Goal: Task Accomplishment & Management: Complete application form

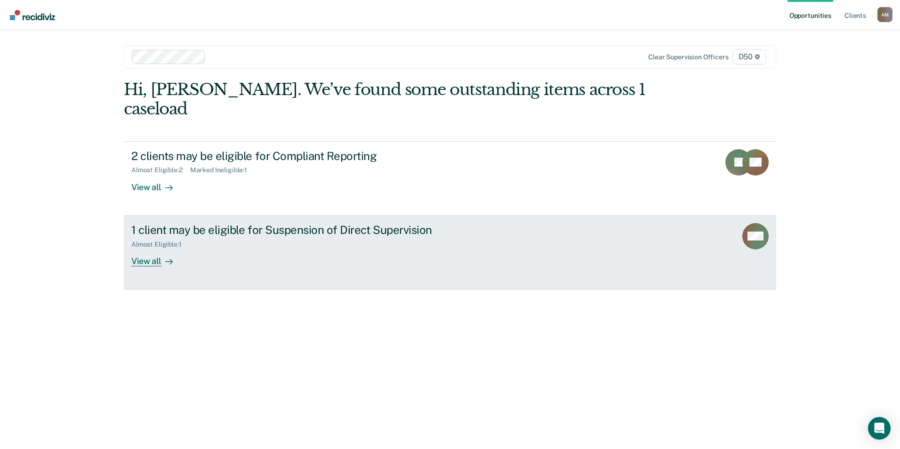
click at [387, 251] on link "1 client may be eligible for Suspension of Direct Supervision Almost Eligible :…" at bounding box center [450, 253] width 653 height 74
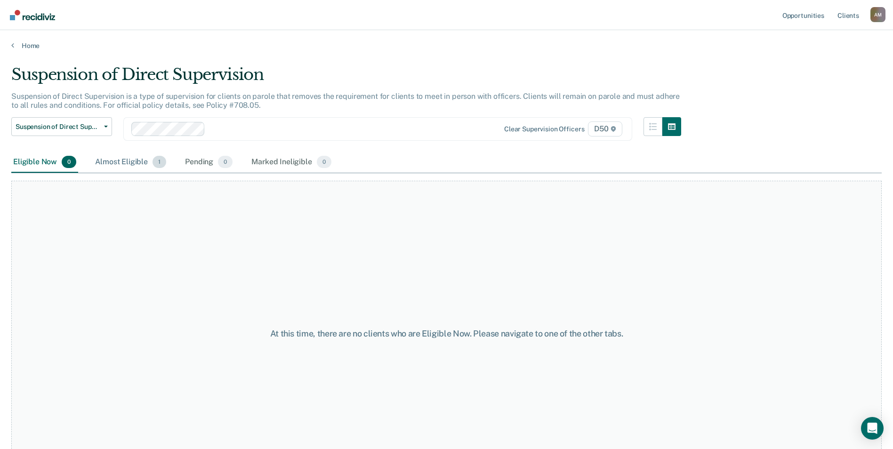
click at [116, 169] on div "Almost Eligible 1" at bounding box center [130, 162] width 75 height 21
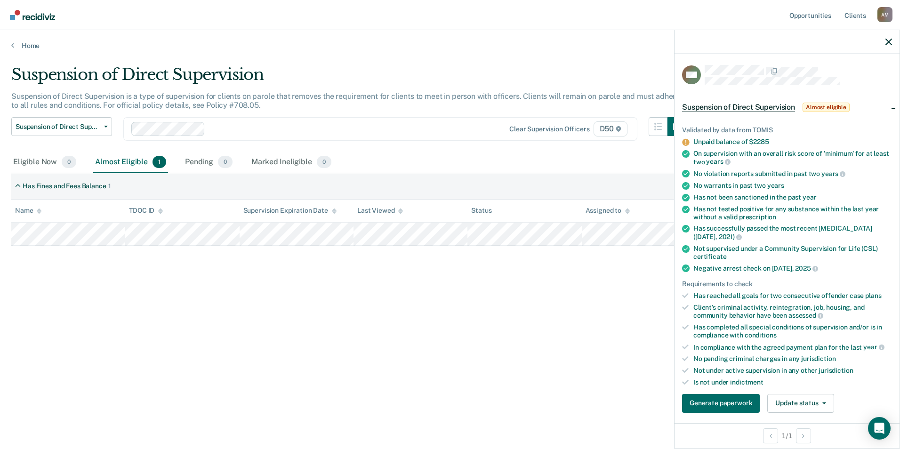
click at [753, 140] on div "Unpaid balance of $2285" at bounding box center [793, 142] width 199 height 8
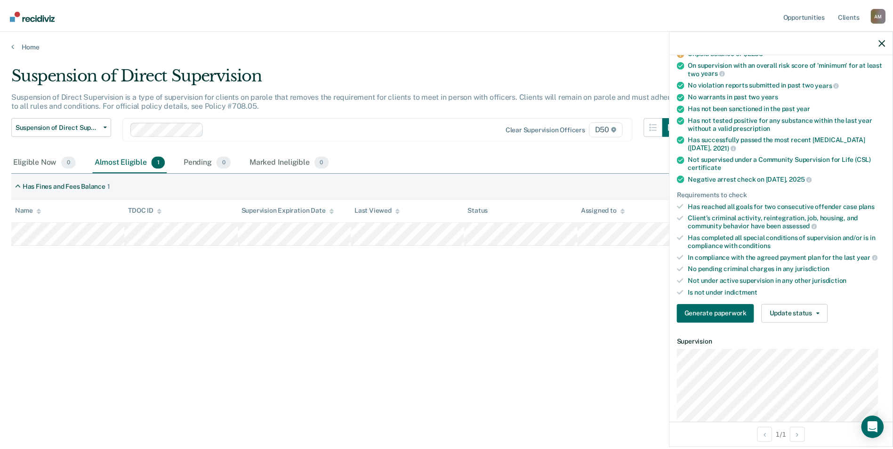
scroll to position [141, 0]
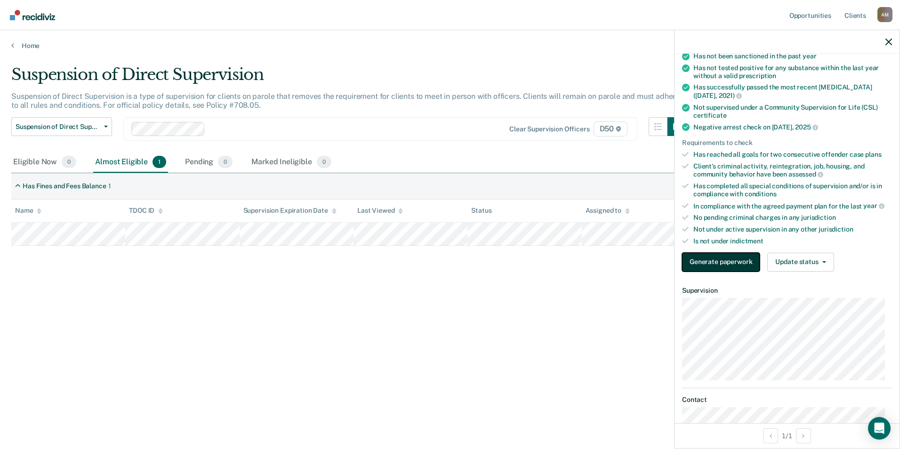
click at [736, 253] on button "Generate paperwork" at bounding box center [721, 262] width 78 height 19
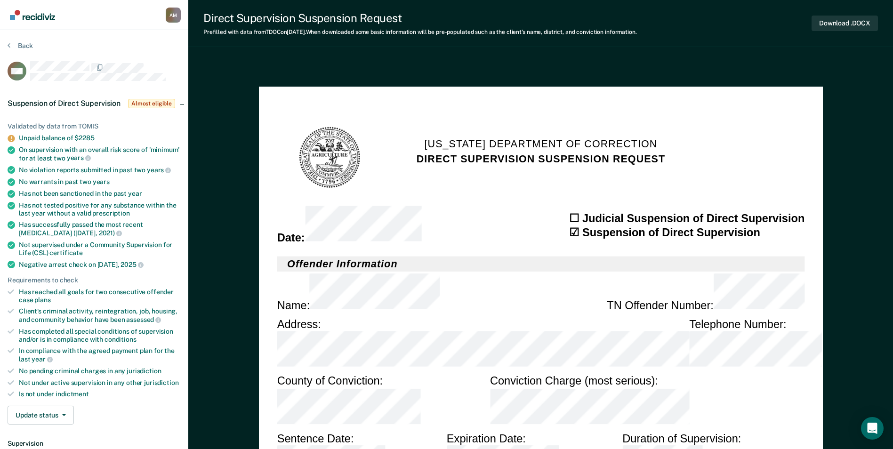
click at [25, 42] on button "Back" at bounding box center [20, 45] width 25 height 8
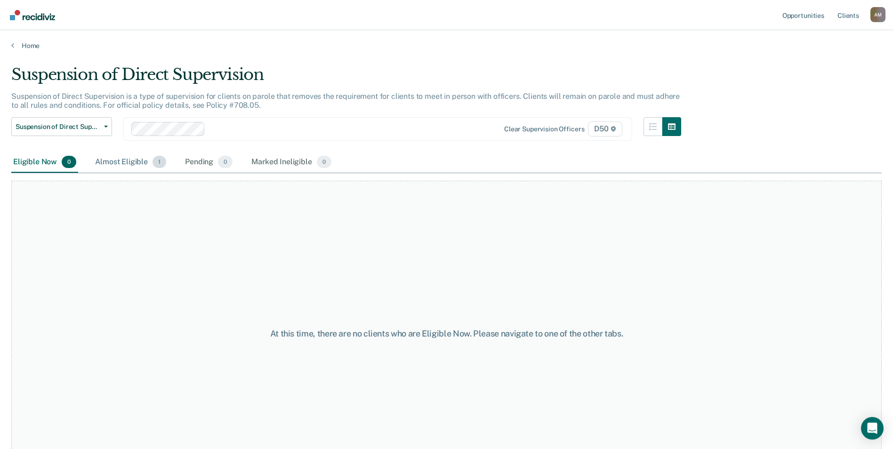
click at [154, 162] on span "1" at bounding box center [160, 162] width 14 height 12
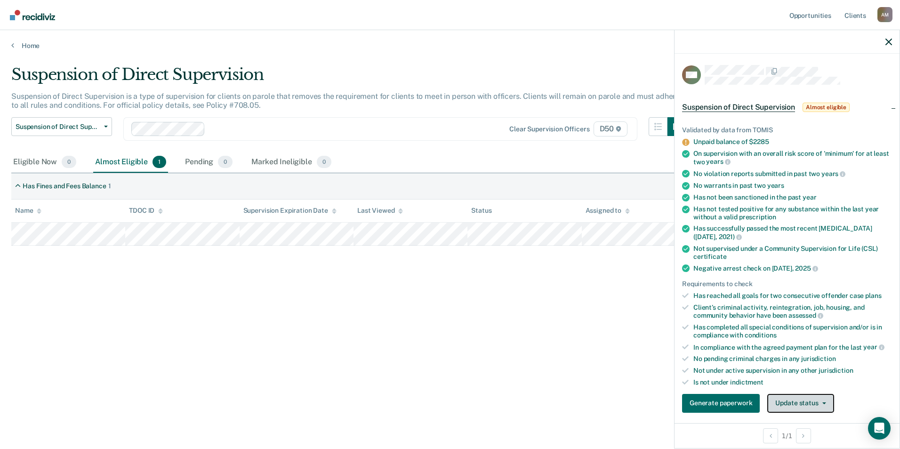
click at [816, 401] on button "Update status" at bounding box center [801, 403] width 66 height 19
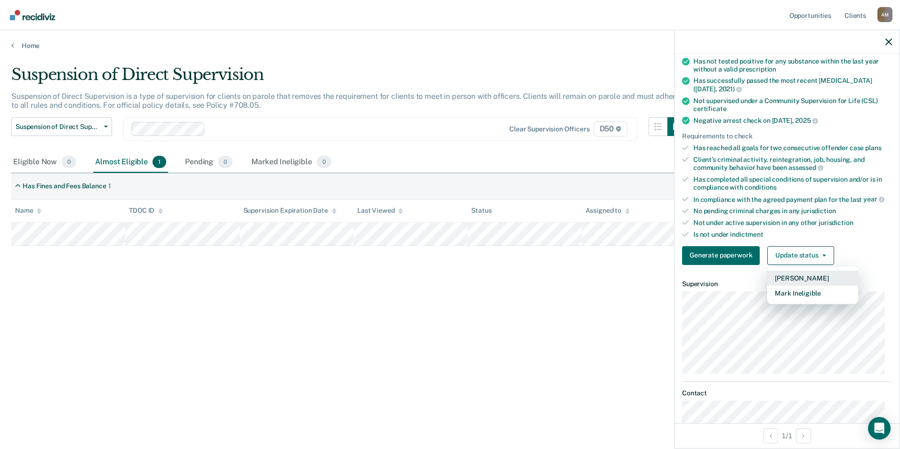
scroll to position [197, 0]
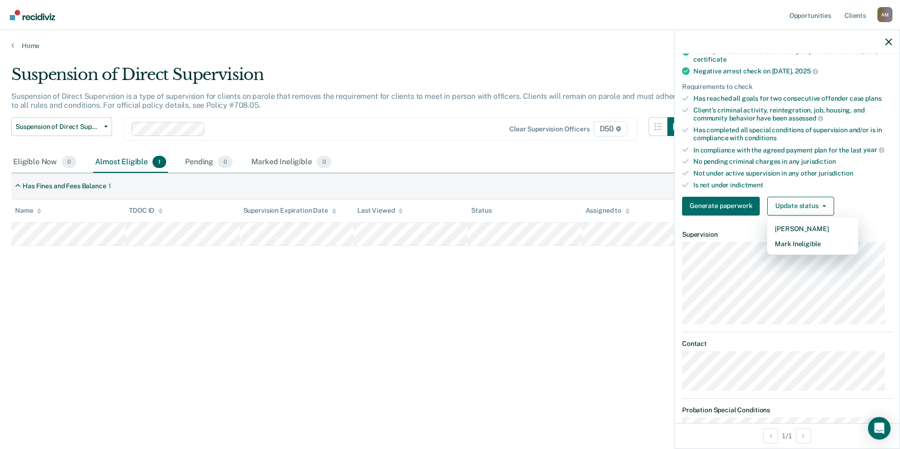
click at [826, 340] on dt "Contact" at bounding box center [787, 344] width 210 height 8
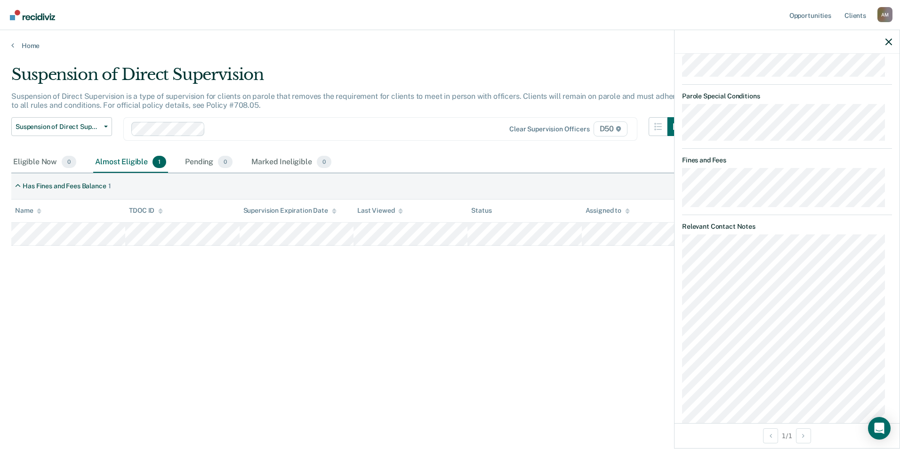
scroll to position [574, 0]
click at [25, 41] on div "Home" at bounding box center [450, 40] width 900 height 20
click at [24, 44] on link "Home" at bounding box center [450, 45] width 878 height 8
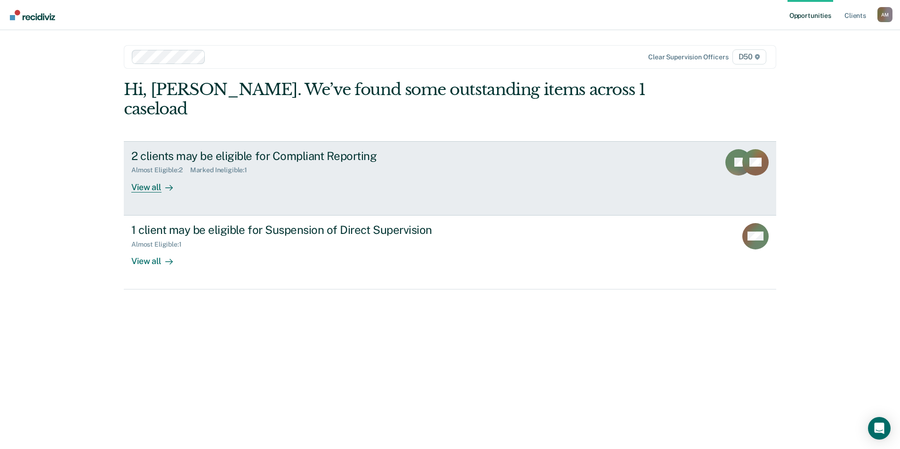
click at [235, 149] on div "2 clients may be eligible for Compliant Reporting" at bounding box center [296, 156] width 331 height 14
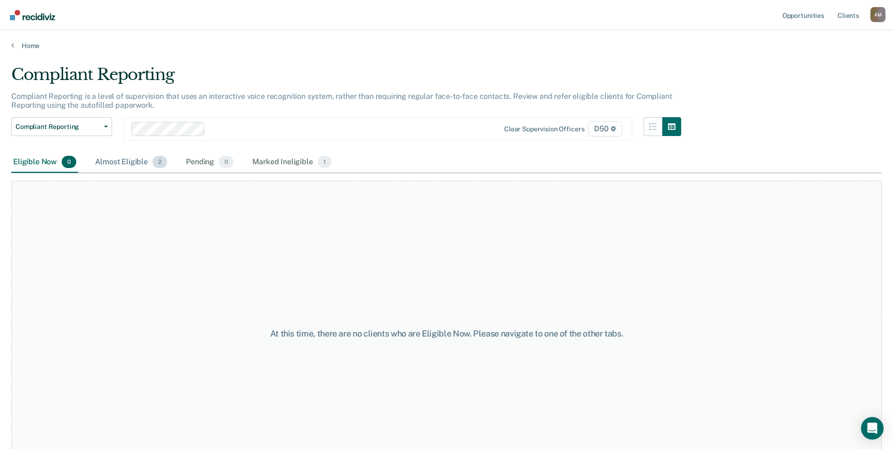
click at [144, 155] on div "Almost Eligible 2" at bounding box center [131, 162] width 76 height 21
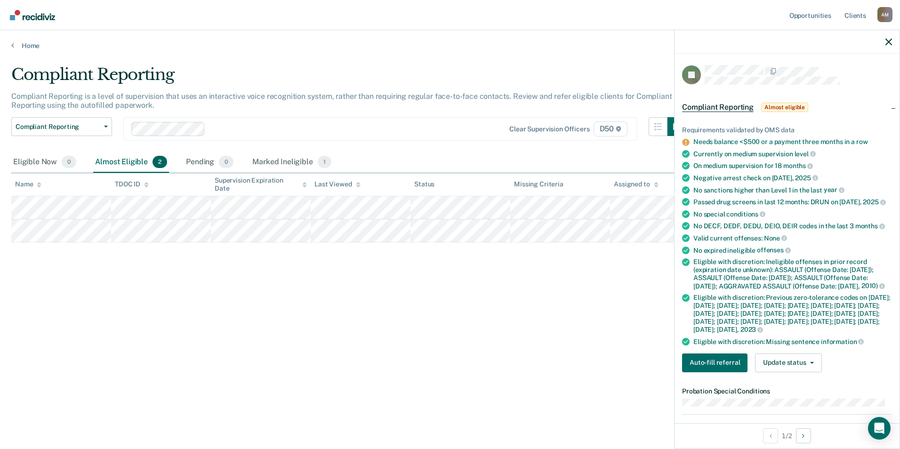
click at [716, 110] on span "Compliant Reporting" at bounding box center [718, 107] width 72 height 9
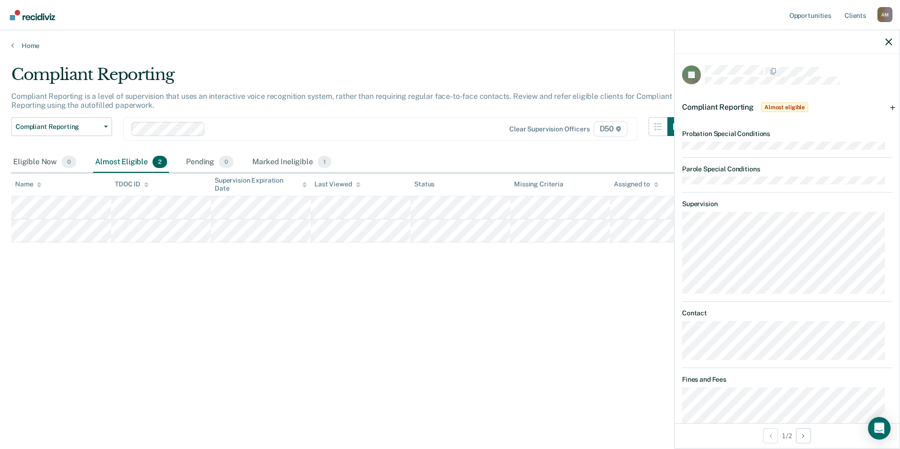
click at [716, 110] on span "Compliant Reporting" at bounding box center [718, 107] width 72 height 9
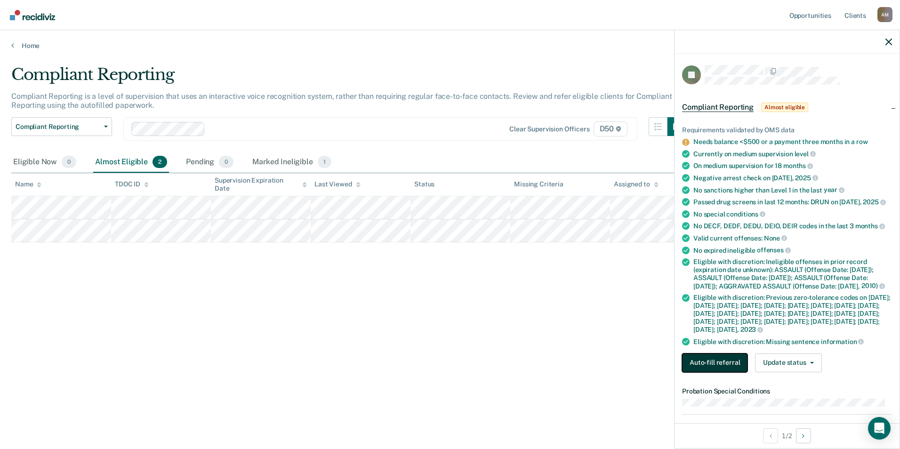
click at [720, 372] on button "Auto-fill referral" at bounding box center [714, 363] width 65 height 19
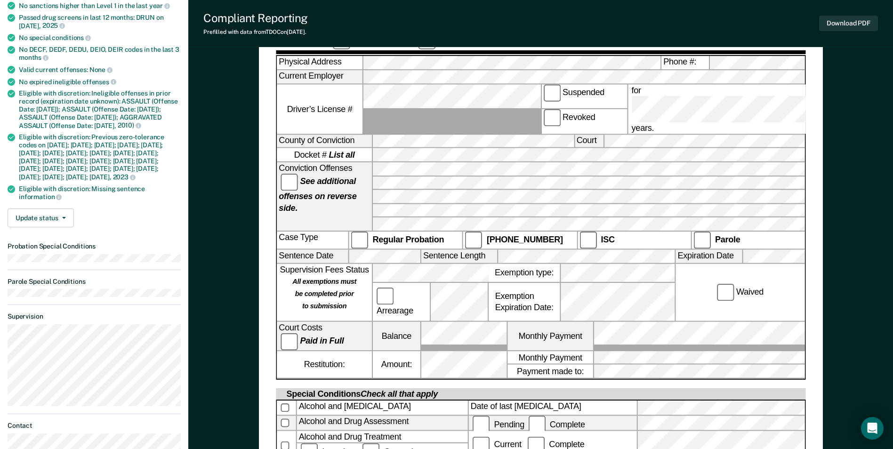
scroll to position [141, 0]
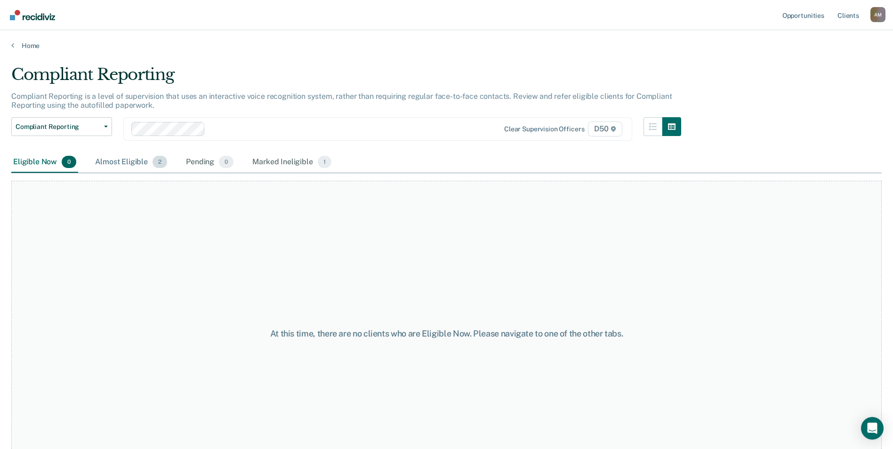
click at [128, 161] on div "Almost Eligible 2" at bounding box center [131, 162] width 76 height 21
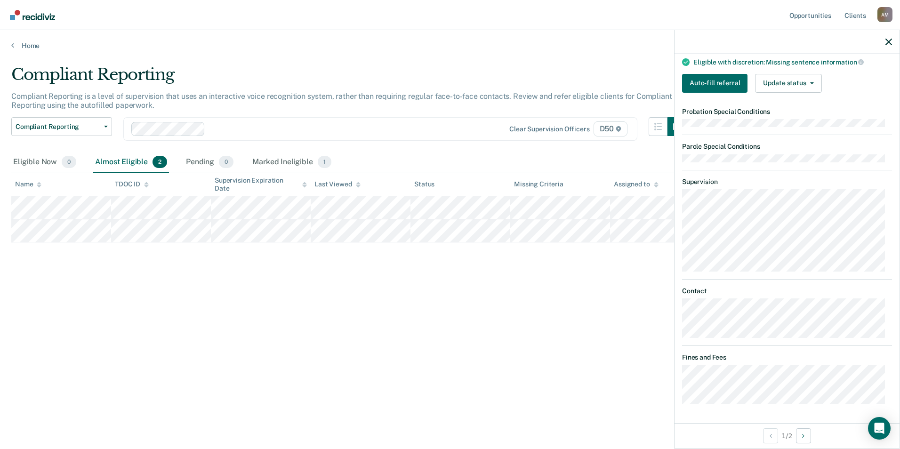
scroll to position [302, 0]
click at [799, 430] on button "Next Opportunity" at bounding box center [803, 436] width 15 height 15
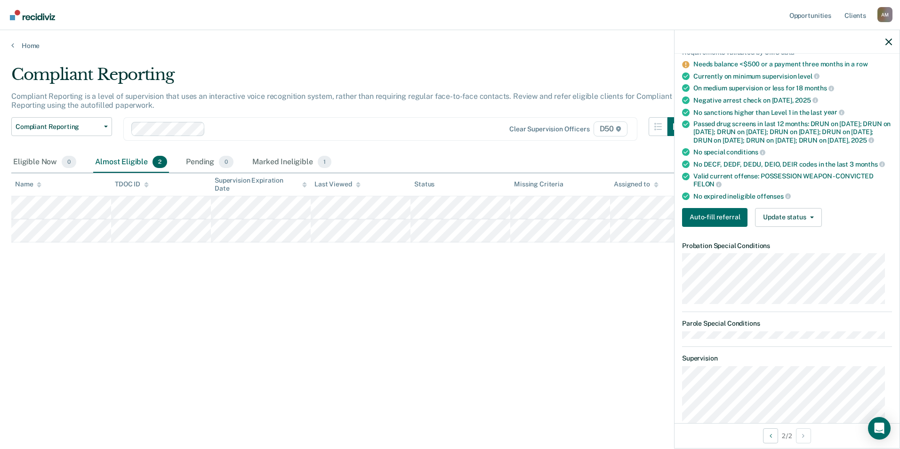
scroll to position [94, 0]
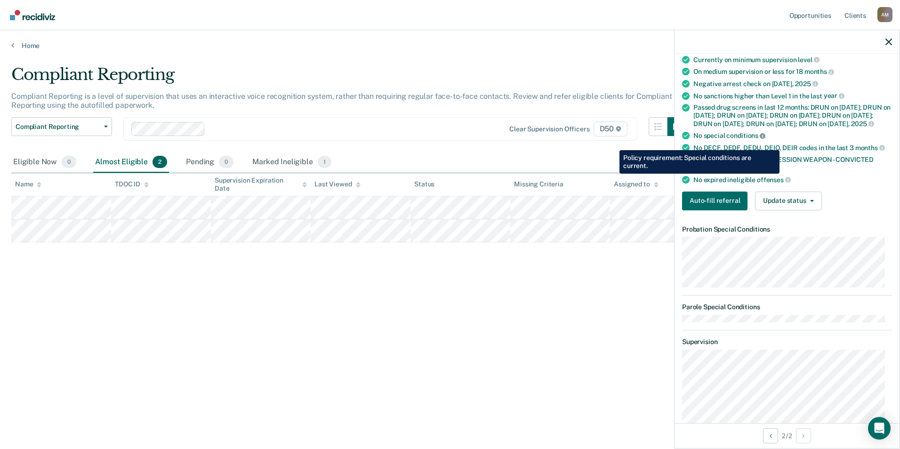
click at [763, 139] on icon at bounding box center [763, 136] width 6 height 6
